Goal: Learn about a topic: Learn about a topic

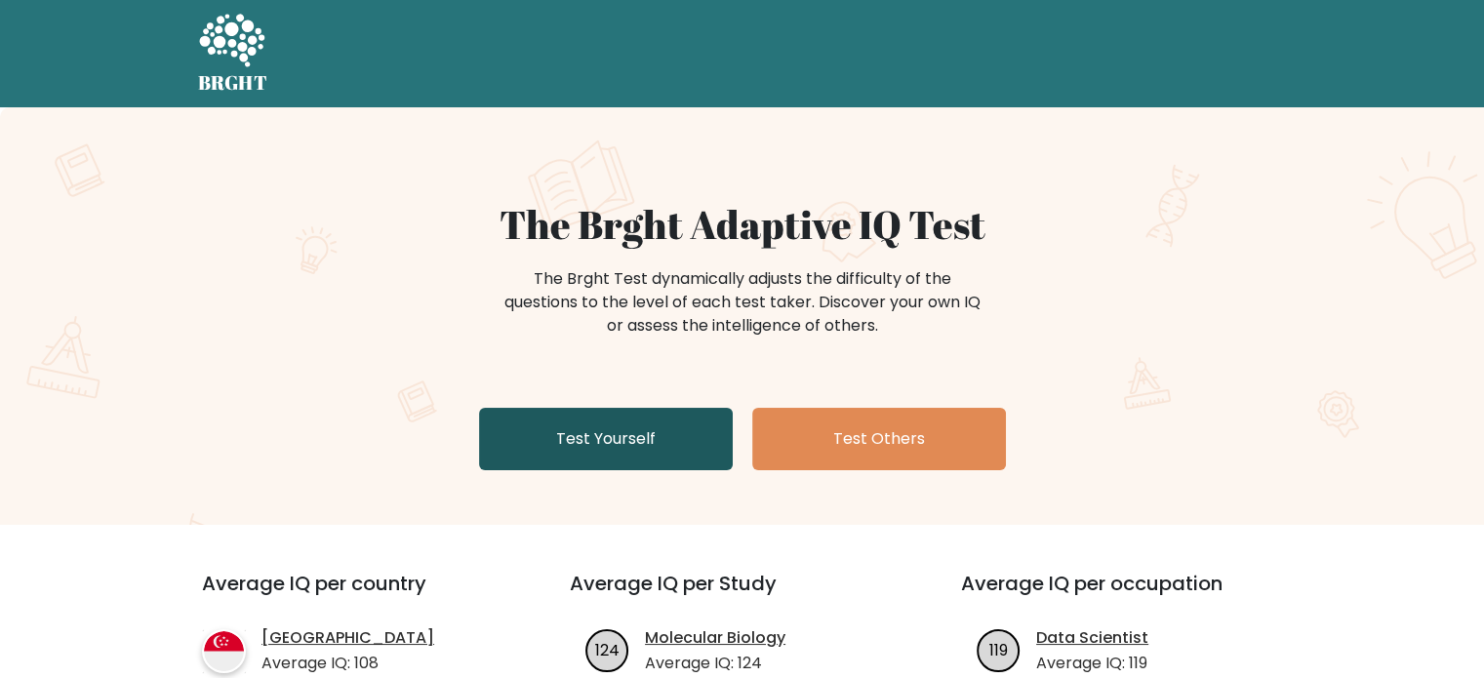
click at [617, 437] on link "Test Yourself" at bounding box center [606, 439] width 254 height 62
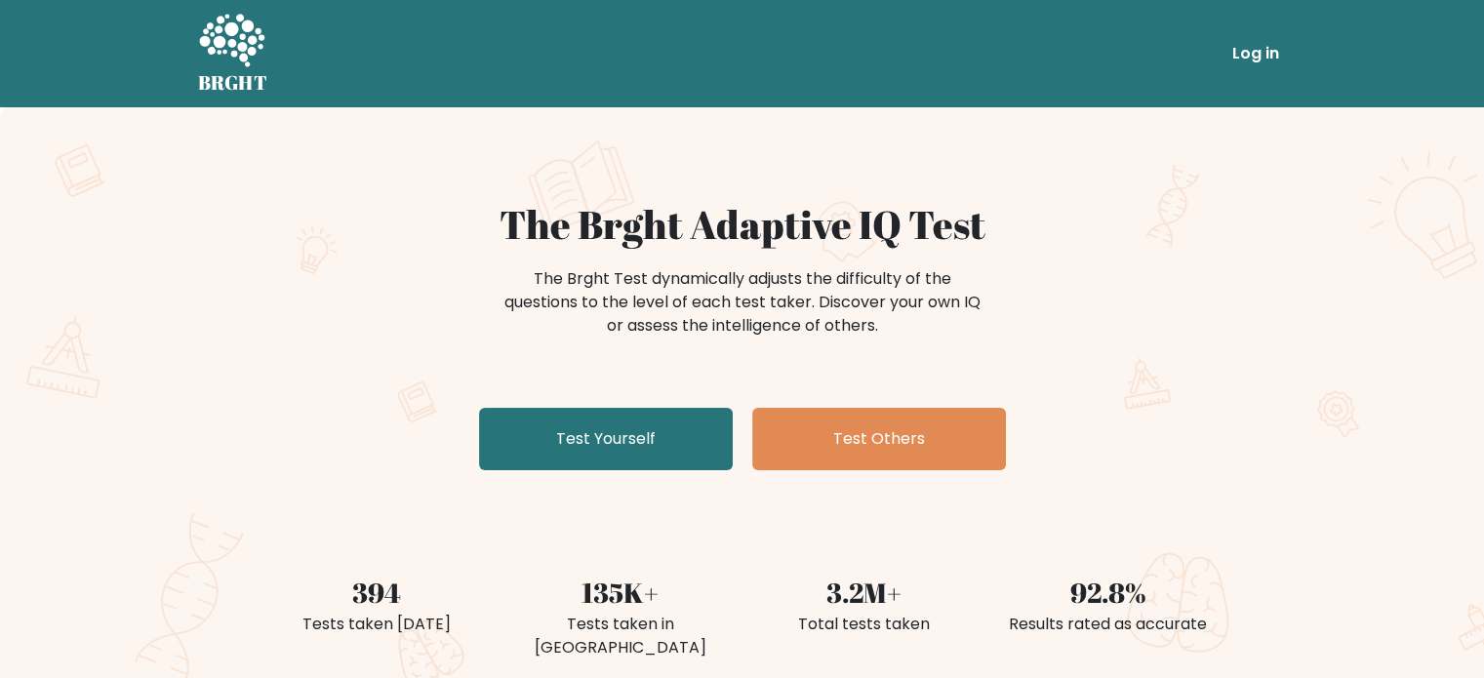
scroll to position [195, 0]
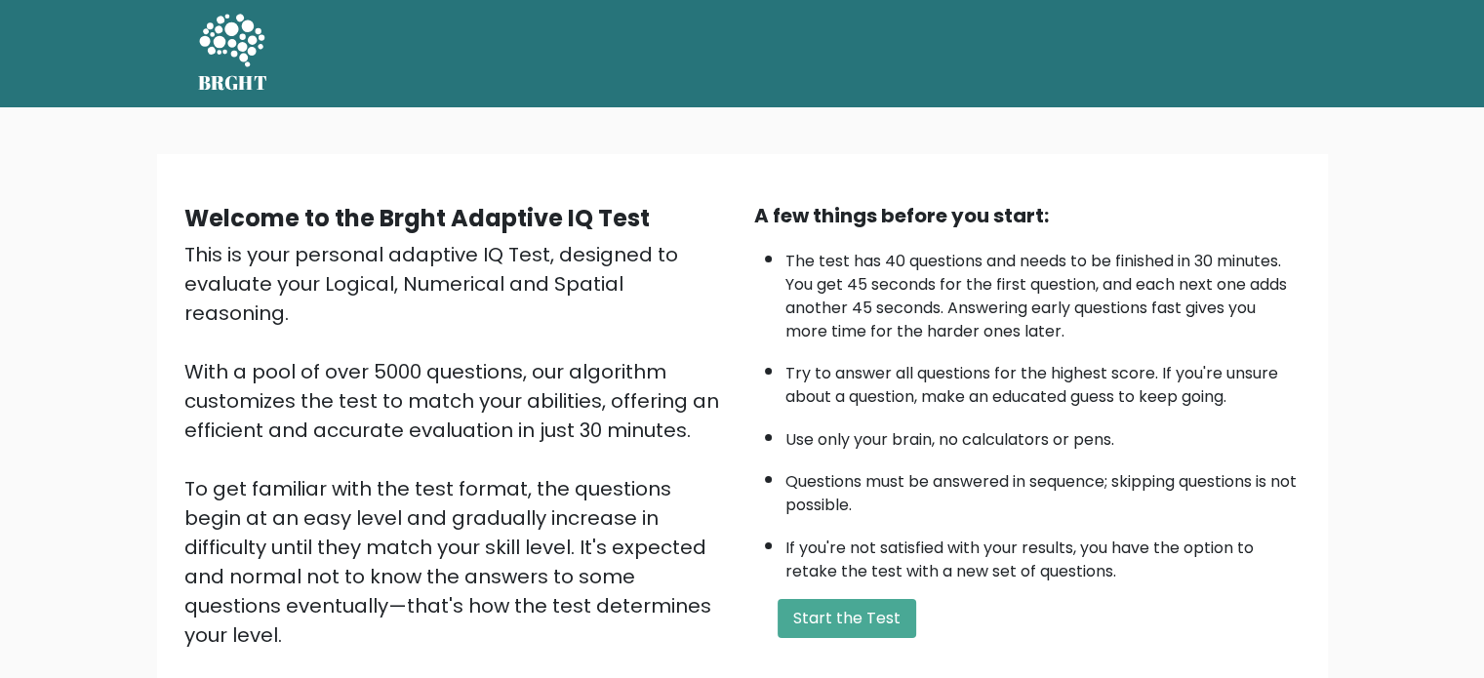
scroll to position [195, 0]
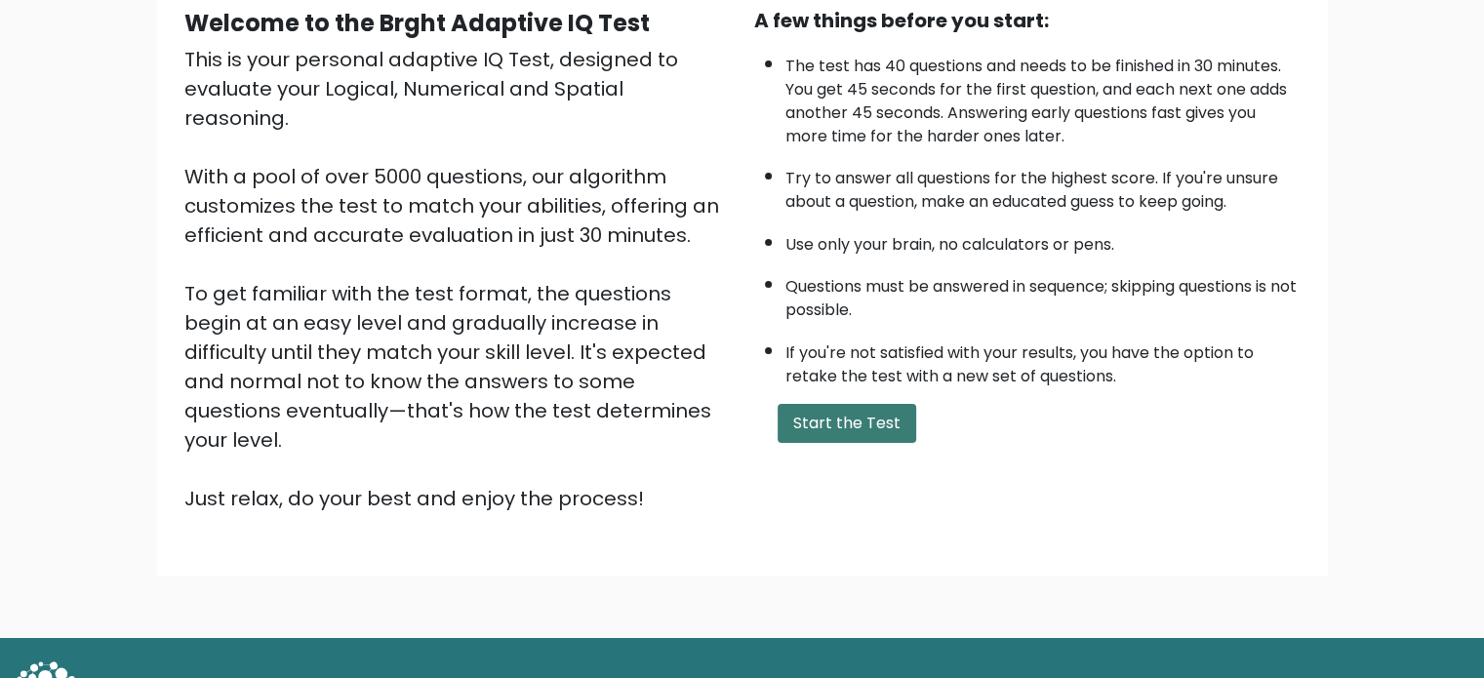
click at [854, 409] on button "Start the Test" at bounding box center [847, 423] width 139 height 39
click at [858, 411] on button "Start the Test" at bounding box center [847, 423] width 139 height 39
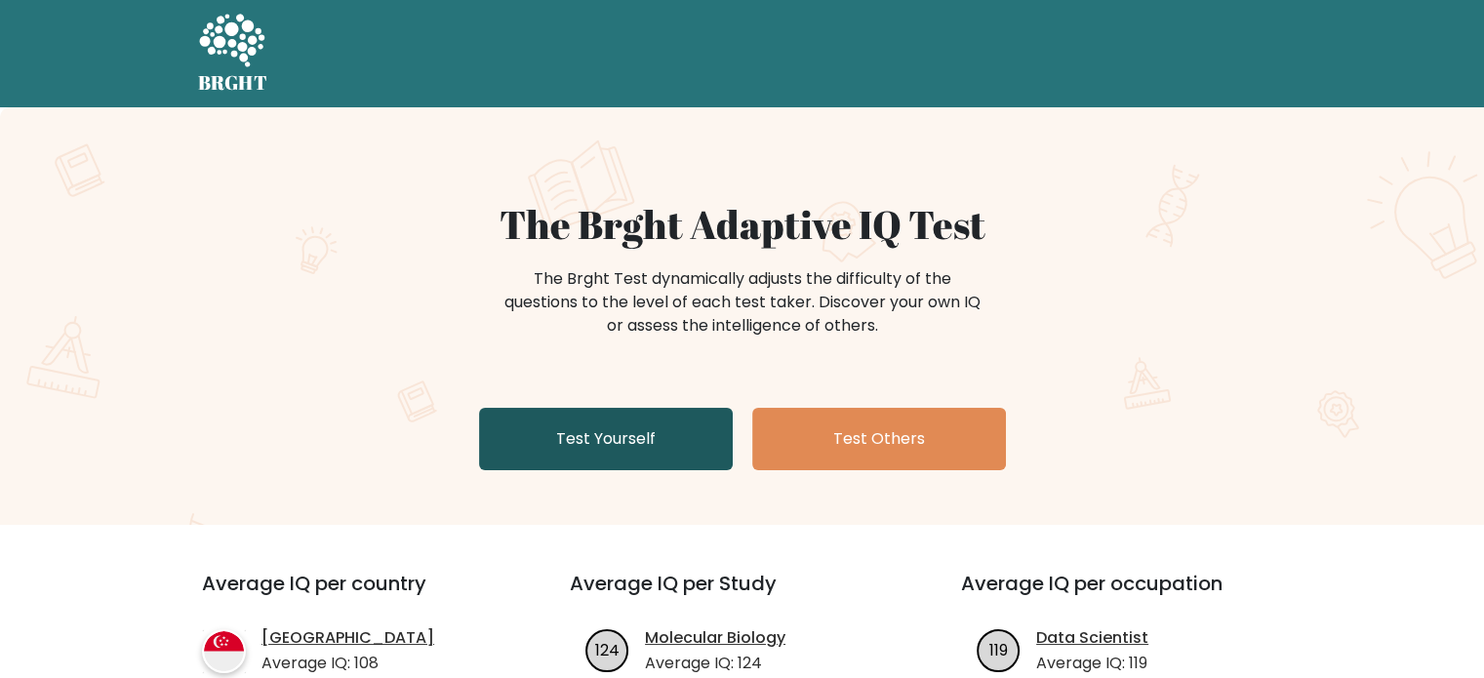
click at [641, 446] on link "Test Yourself" at bounding box center [606, 439] width 254 height 62
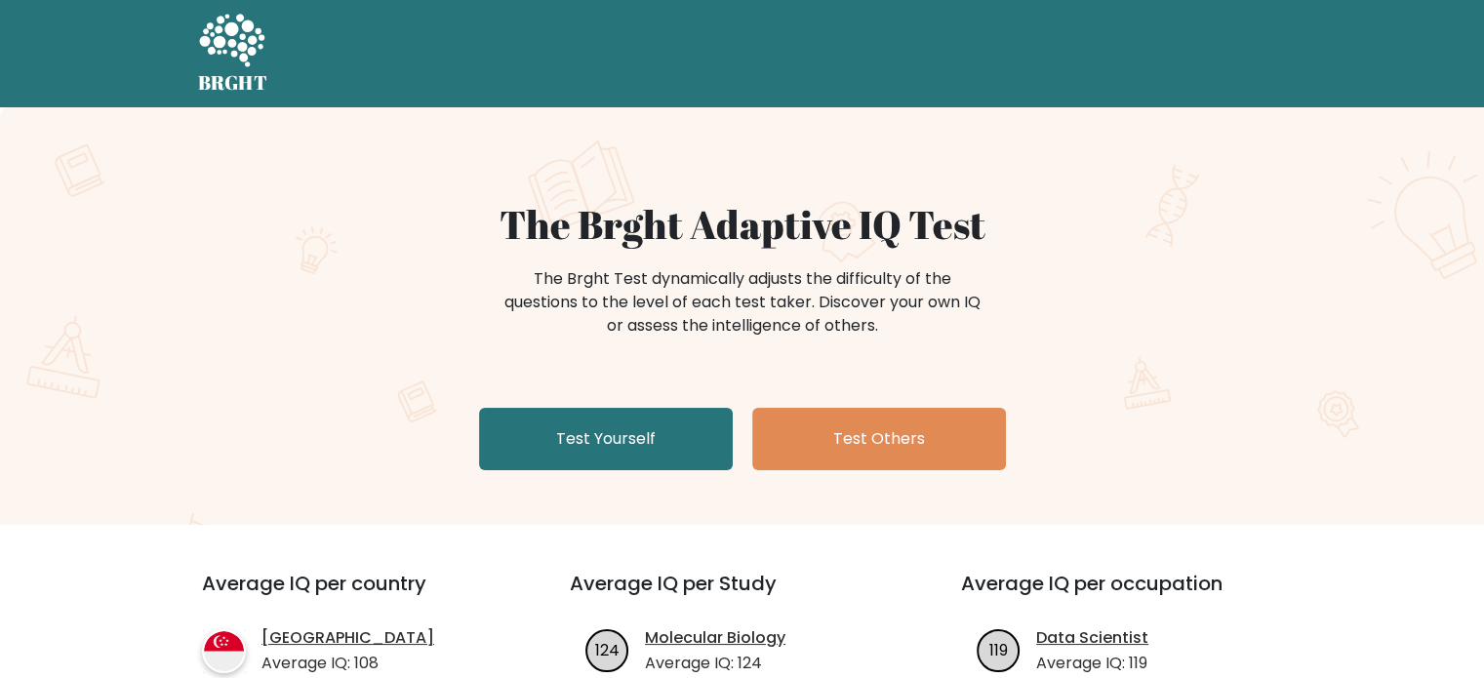
scroll to position [195, 0]
